Goal: Entertainment & Leisure: Consume media (video, audio)

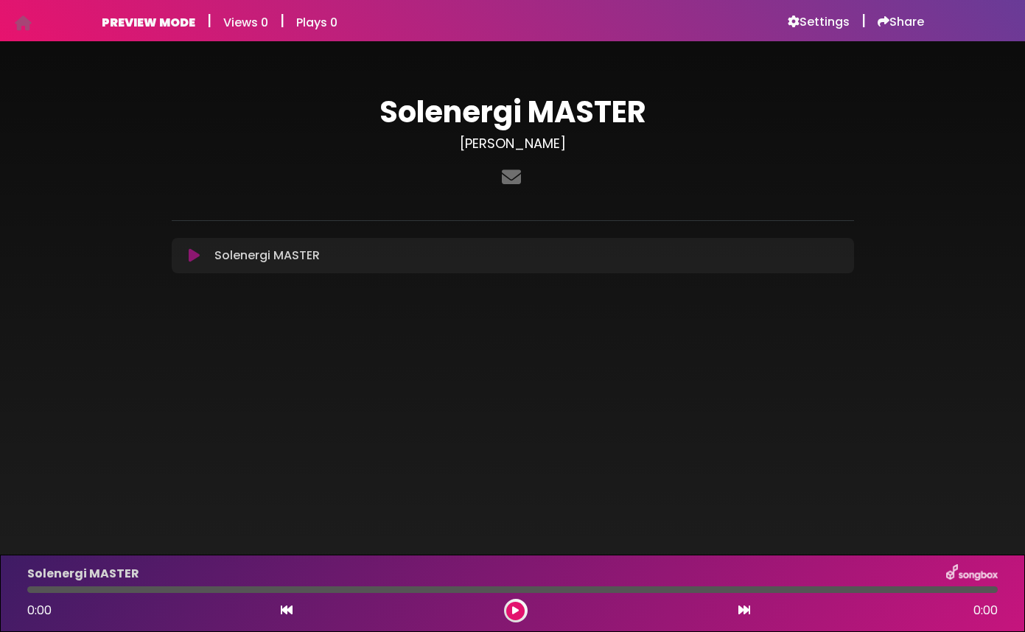
click at [511, 144] on h3 "[PERSON_NAME]" at bounding box center [513, 144] width 682 height 16
click at [511, 144] on h3 "rasmus-olsen" at bounding box center [513, 144] width 682 height 16
click at [632, 144] on h3 "rasmus-olsen" at bounding box center [513, 144] width 682 height 16
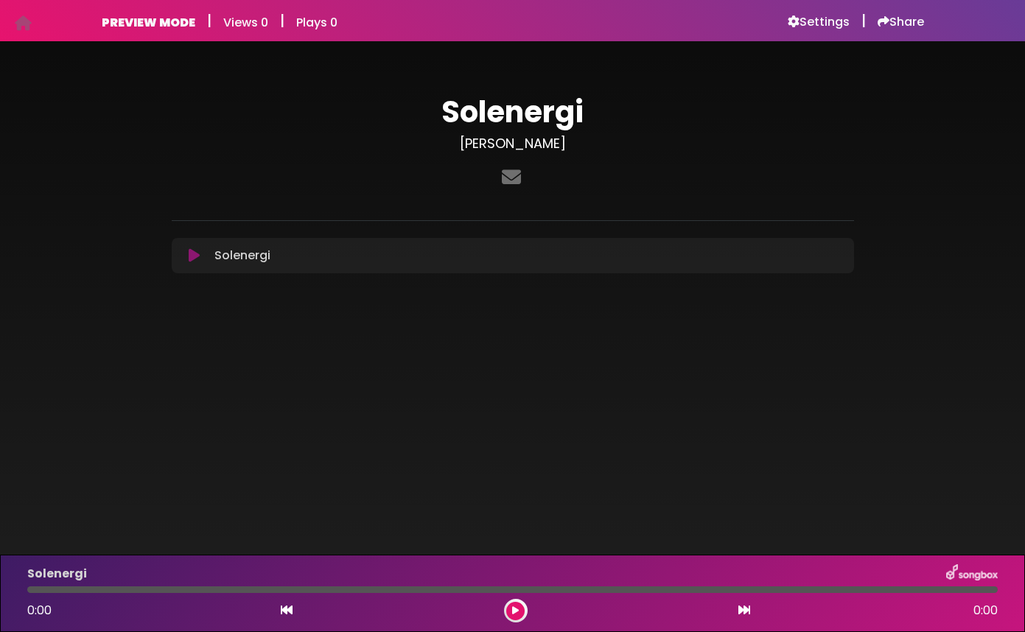
click at [531, 142] on h3 "[PERSON_NAME]" at bounding box center [513, 144] width 682 height 16
click at [531, 142] on h3 "rasmus-olsen" at bounding box center [513, 144] width 682 height 16
click at [501, 351] on body "Your Private Link https://songbox.com/s/0e5985a1-6b42-4f09-bf00-8818b7c2936f Co…" at bounding box center [512, 316] width 1025 height 632
click at [238, 25] on h6 "Views 0" at bounding box center [245, 22] width 45 height 14
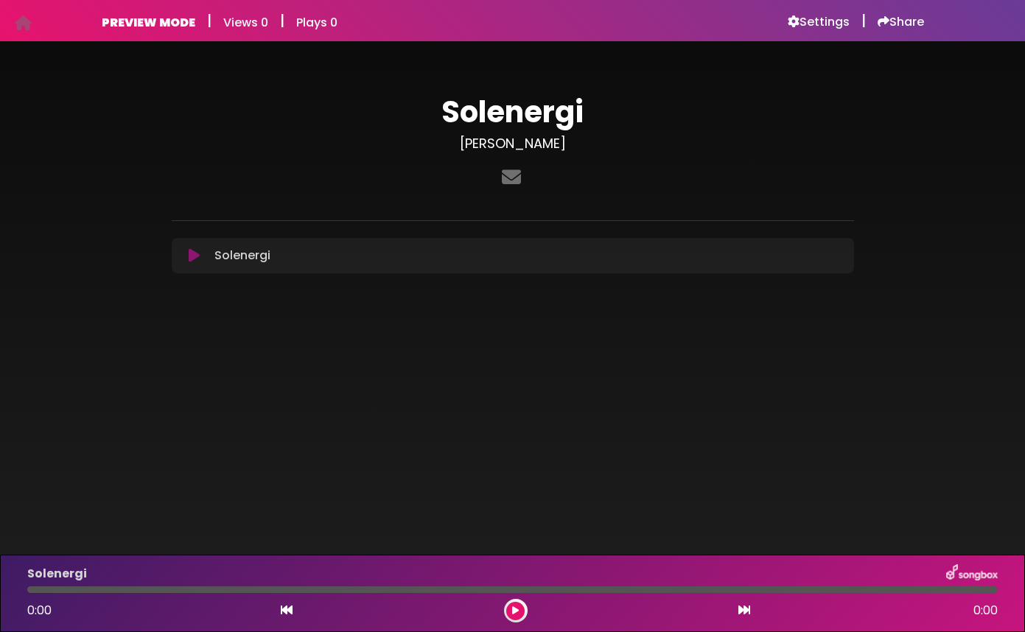
click at [276, 18] on div "PREVIEW MODE | Views 0 | Plays 0" at bounding box center [220, 21] width 236 height 18
click at [349, 32] on div "PREVIEW MODE | Views 0 | Plays 0 Settings | Share Views 0" at bounding box center [513, 20] width 840 height 41
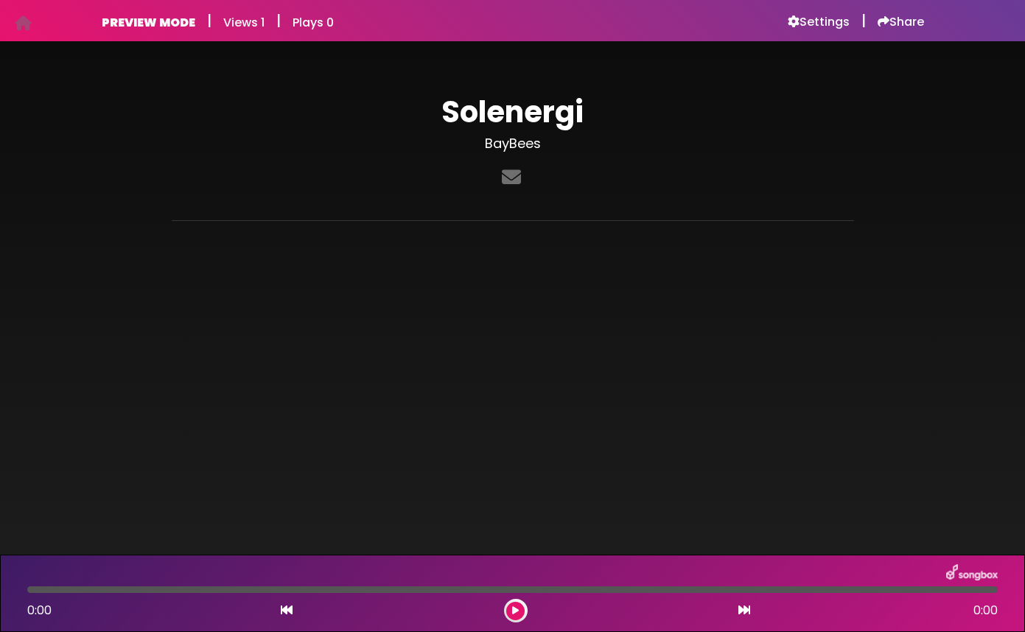
click at [405, 214] on div "Solenergi BayBees" at bounding box center [513, 165] width 700 height 143
click at [523, 610] on button at bounding box center [515, 611] width 18 height 18
click at [519, 606] on button at bounding box center [515, 611] width 18 height 18
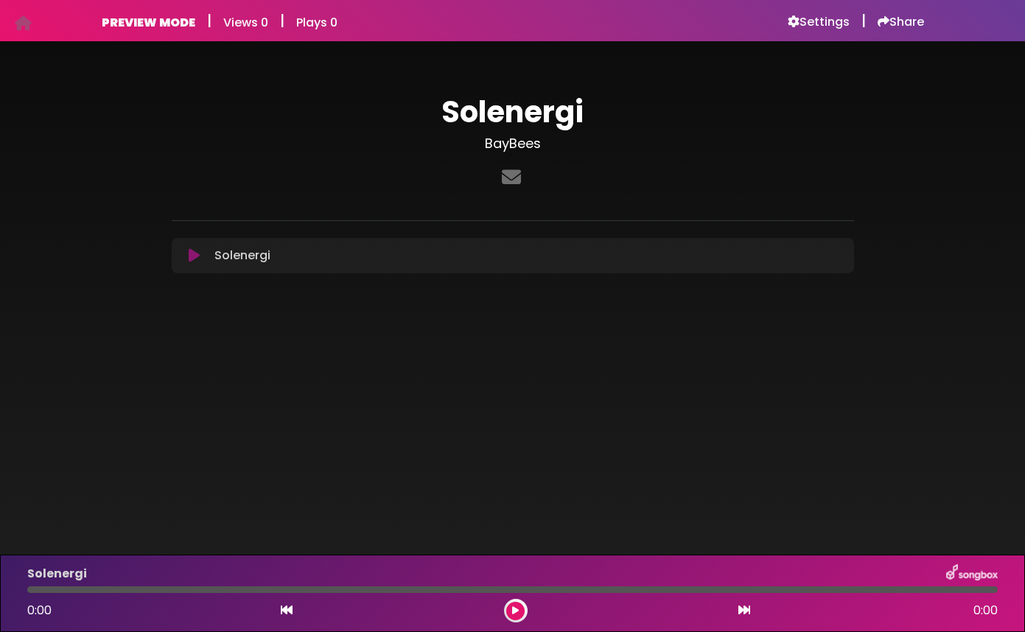
click at [189, 256] on icon at bounding box center [194, 255] width 11 height 15
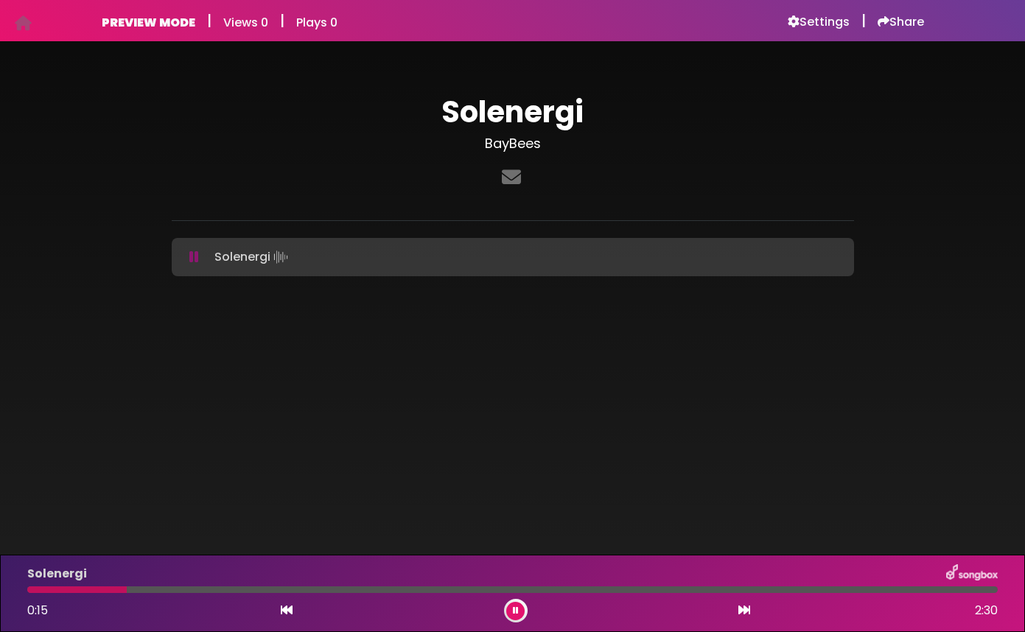
click at [530, 116] on h1 "Solenergi" at bounding box center [513, 111] width 682 height 35
click at [185, 18] on h6 "PREVIEW MODE" at bounding box center [149, 22] width 94 height 14
click at [820, 18] on h6 "Settings" at bounding box center [819, 22] width 62 height 15
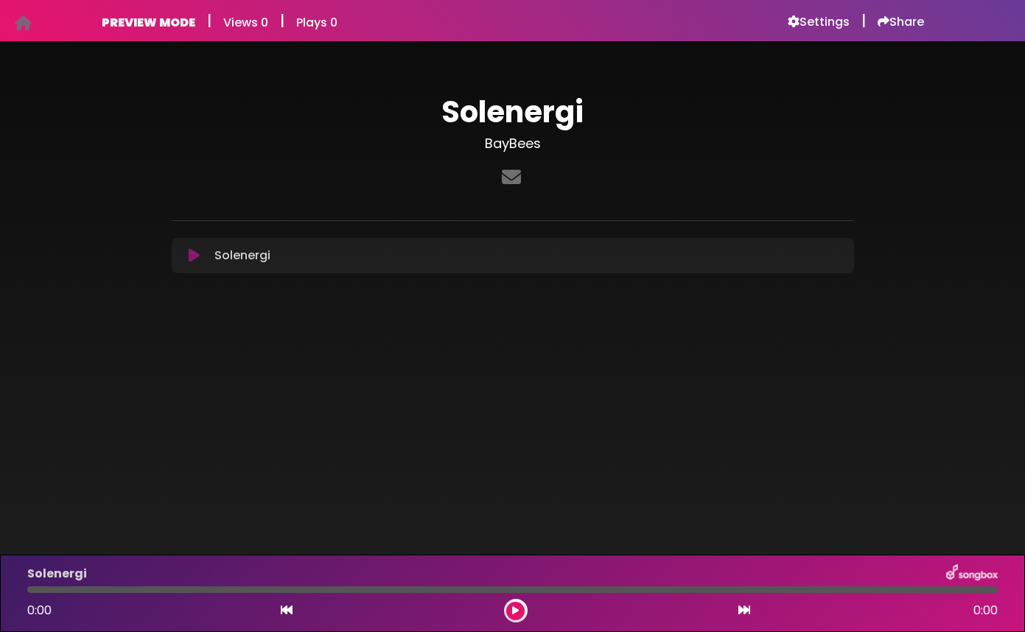
click at [24, 24] on icon at bounding box center [23, 23] width 17 height 1
click at [259, 25] on h6 "Views 3" at bounding box center [245, 22] width 45 height 14
